Goal: Find specific page/section: Find specific page/section

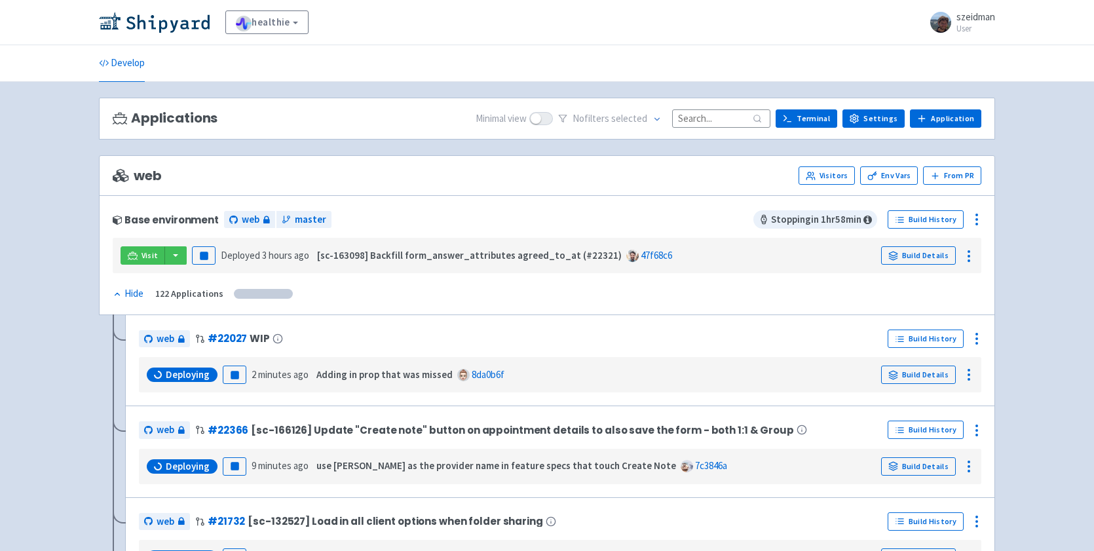
click at [732, 118] on input at bounding box center [721, 118] width 98 height 18
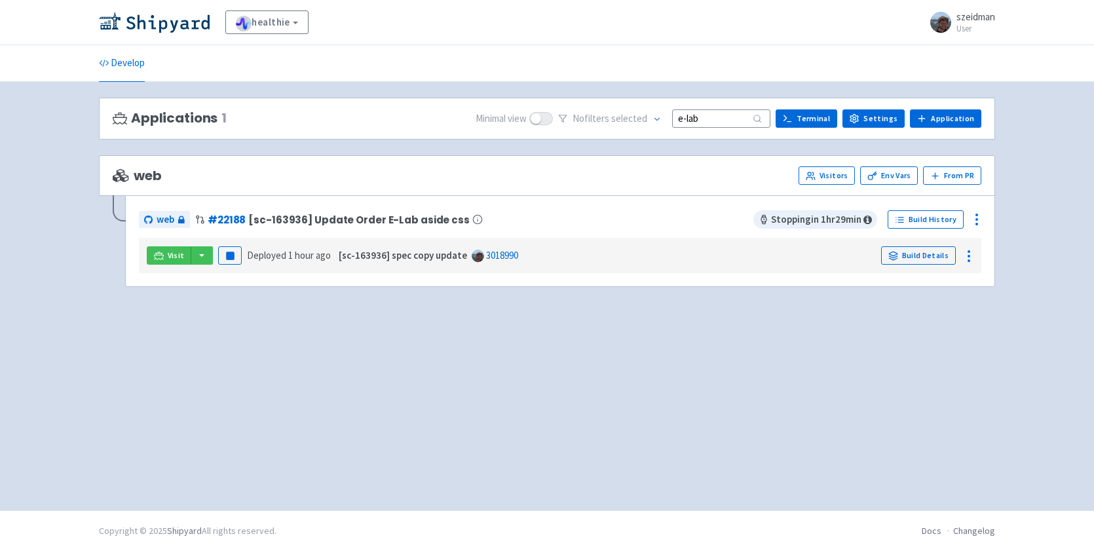
type input "e-labs"
click at [724, 117] on input "e-labs" at bounding box center [721, 118] width 98 height 18
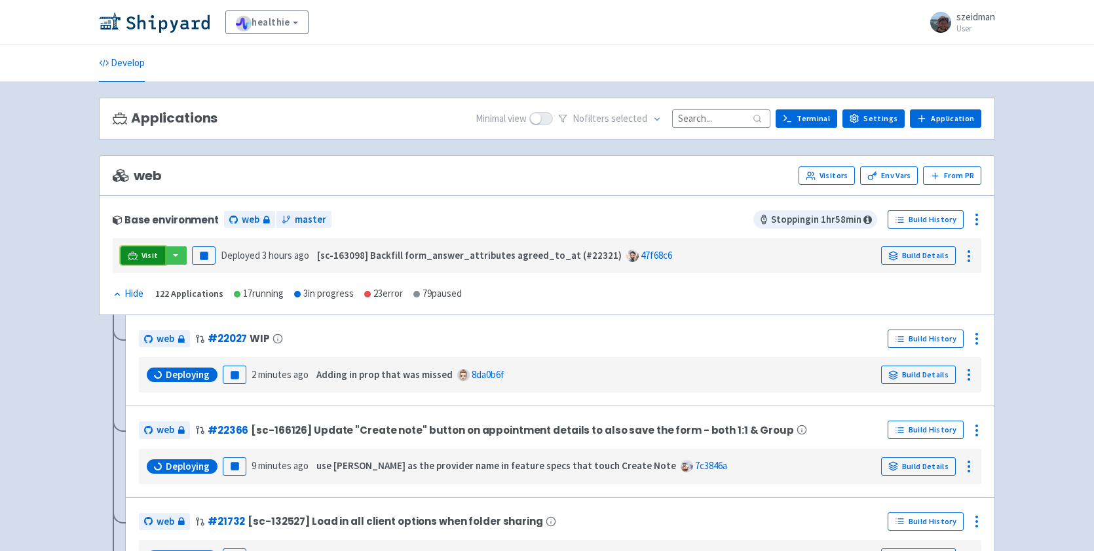
click at [145, 260] on span "Visit" at bounding box center [149, 255] width 17 height 10
click at [138, 252] on link "Visit" at bounding box center [143, 255] width 45 height 18
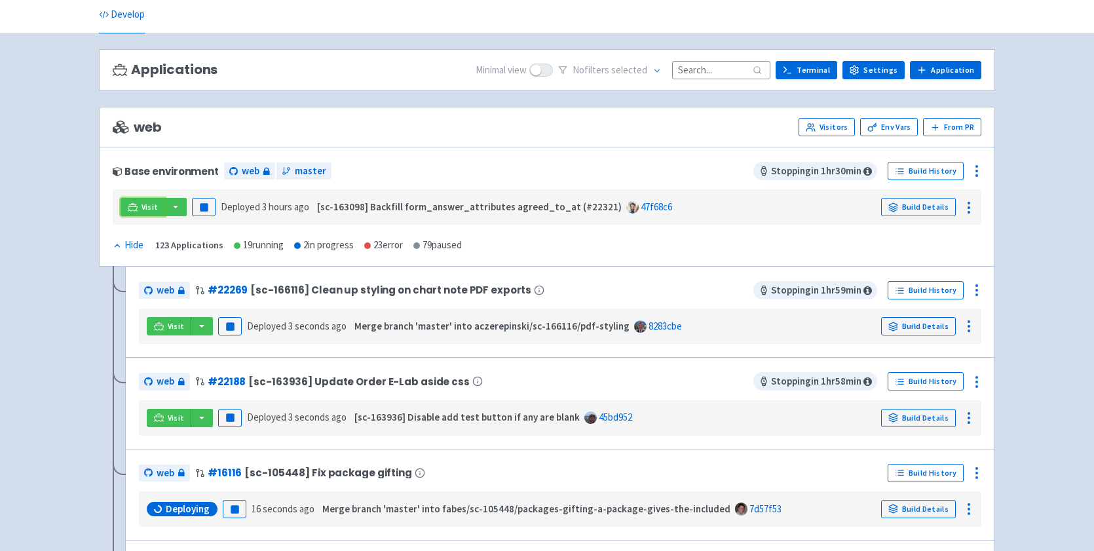
scroll to position [56, 0]
